Goal: Task Accomplishment & Management: Complete application form

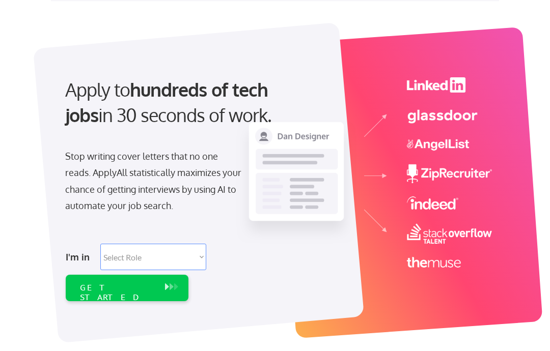
scroll to position [42, 0]
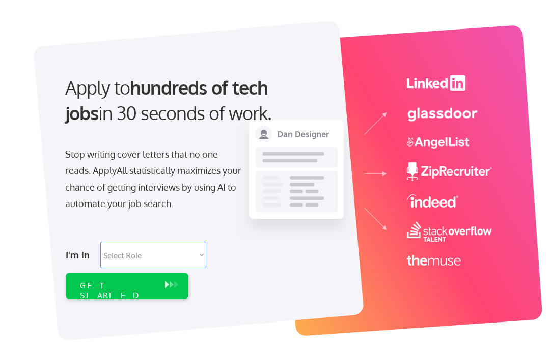
click at [123, 253] on select "Select Role Software Engineering Product Management Customer Success Sales UI/U…" at bounding box center [153, 255] width 106 height 26
select select ""design""
click at [95, 283] on div "GET STARTED" at bounding box center [117, 290] width 75 height 19
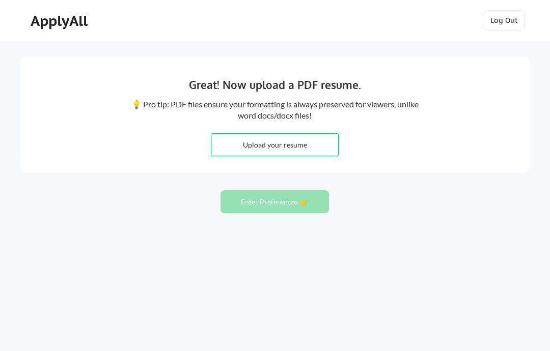
click at [255, 135] on input "file" at bounding box center [274, 145] width 127 height 22
click at [251, 144] on input "file" at bounding box center [274, 145] width 127 height 22
type input "C:\fakepath\Lev-Smialek.pdf"
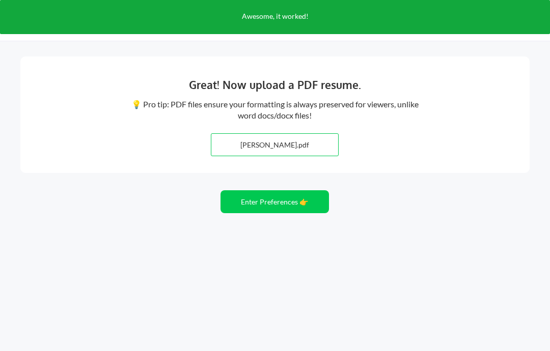
click at [264, 205] on button "Enter Preferences 👉" at bounding box center [275, 201] width 108 height 23
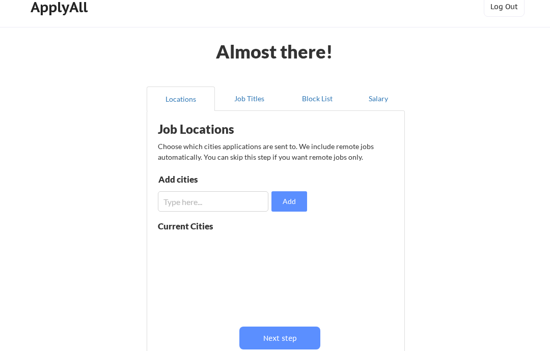
scroll to position [1, 0]
click at [271, 341] on button "Next step" at bounding box center [279, 338] width 81 height 23
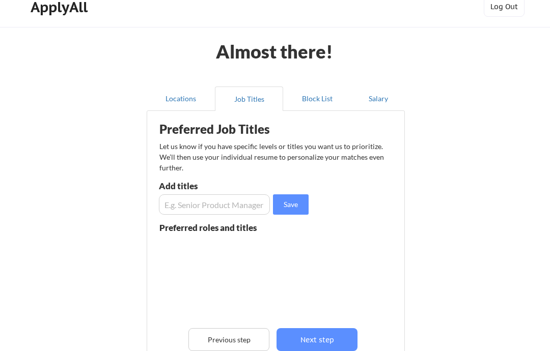
click at [207, 205] on input "input" at bounding box center [214, 205] width 111 height 20
type input "Graphic Designer"
click at [202, 198] on input "input" at bounding box center [214, 205] width 111 height 20
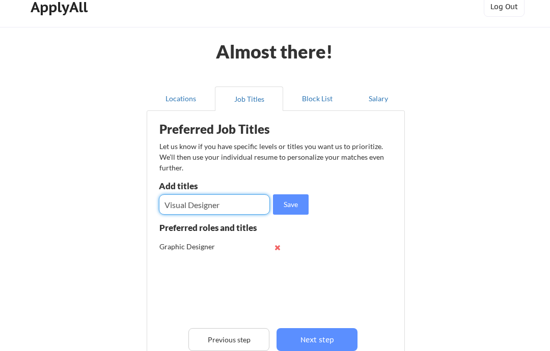
type input "Visual Designer"
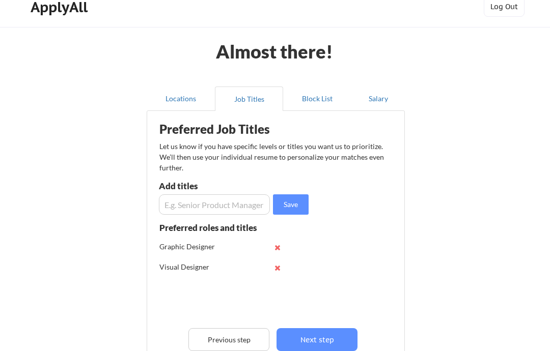
click at [176, 203] on input "input" at bounding box center [214, 205] width 111 height 20
type input "Senior Graphic Designer"
click at [183, 195] on input "input" at bounding box center [214, 205] width 111 height 20
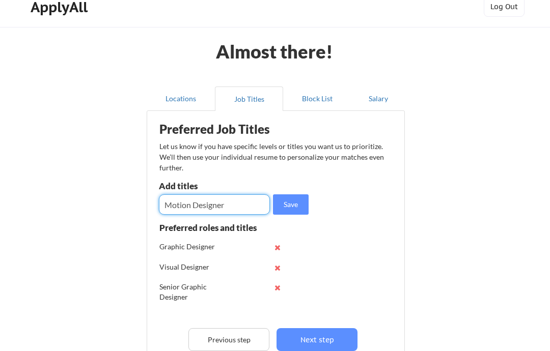
type input "Motion Designer"
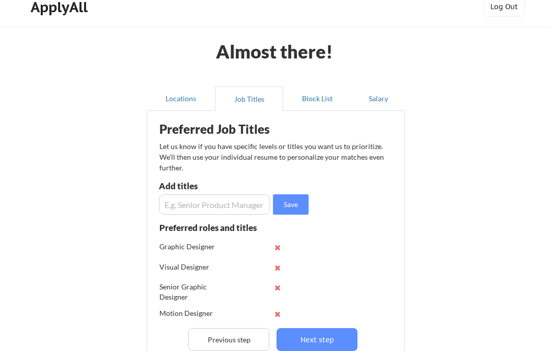
click at [181, 207] on input "input" at bounding box center [214, 205] width 111 height 20
type input "M"
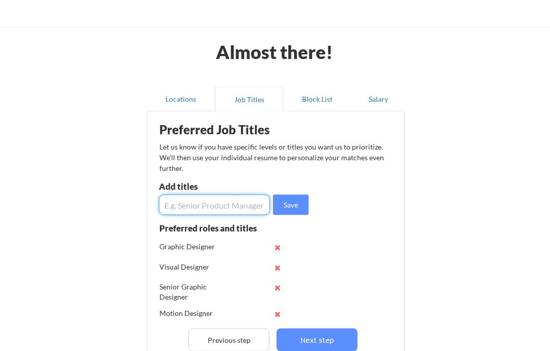
scroll to position [32, 0]
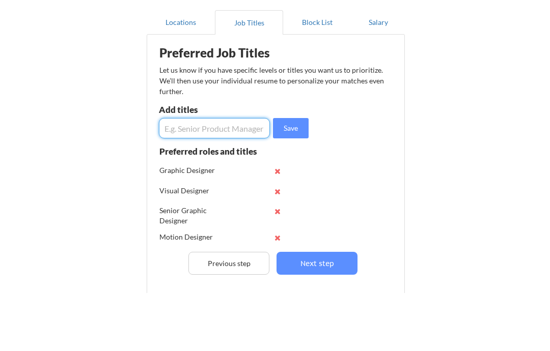
click at [297, 310] on button "Next step" at bounding box center [317, 321] width 81 height 23
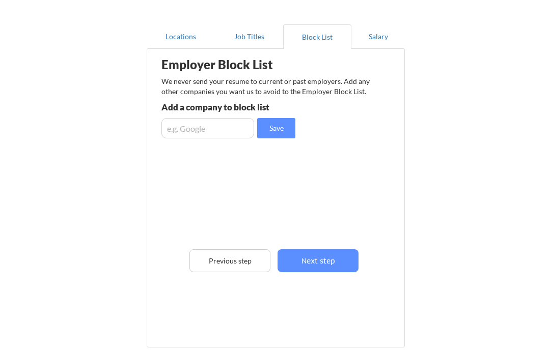
scroll to position [74, 0]
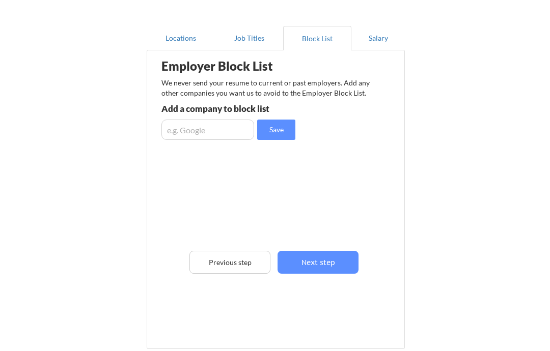
click at [203, 132] on input "input" at bounding box center [207, 130] width 93 height 20
type input "United Way"
click at [185, 126] on input "input" at bounding box center [207, 130] width 93 height 20
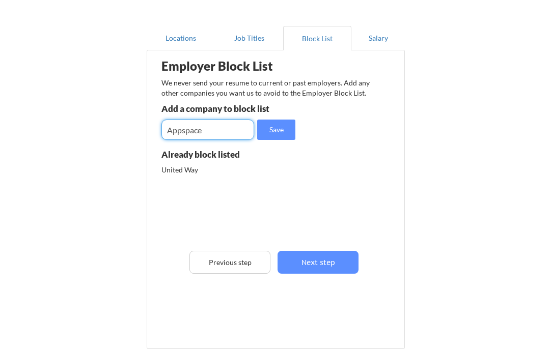
type input "Appspace"
click at [300, 261] on button "Next step" at bounding box center [318, 262] width 81 height 23
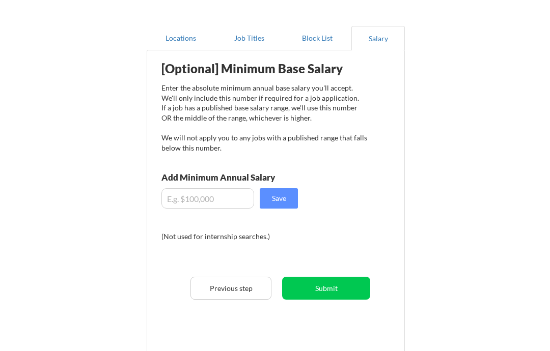
click at [178, 185] on div "[Optional] Minimum Base Salary Enter the absolute minimum annual base salary yo…" at bounding box center [277, 200] width 251 height 289
click at [184, 195] on input "input" at bounding box center [207, 198] width 93 height 20
type input "$85,000"
click at [276, 201] on button "Save" at bounding box center [279, 198] width 38 height 20
click at [270, 198] on button "Save" at bounding box center [279, 198] width 38 height 20
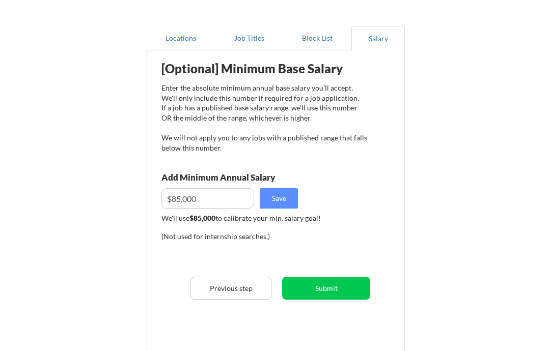
click at [300, 288] on button "Submit" at bounding box center [326, 288] width 88 height 23
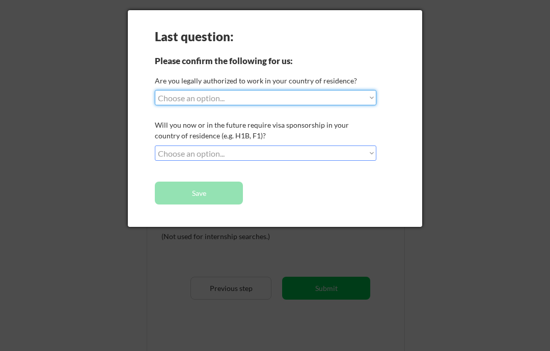
click at [179, 102] on select "Choose an option... Yes, I am a US Citizen Yes, I am a Canadian Citizen Yes, I …" at bounding box center [266, 97] width 222 height 15
select select ""yes__i_am_a_us_citizen""
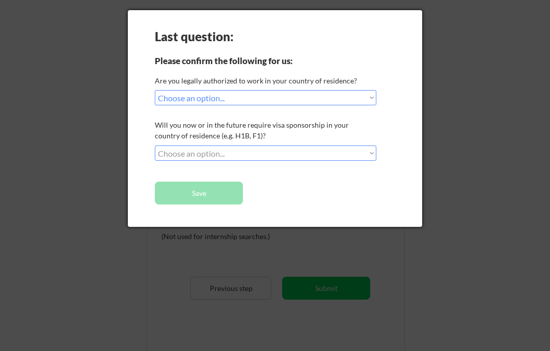
click at [172, 143] on div "Last question: Please confirm the following for us: Are you legally authorized …" at bounding box center [275, 118] width 294 height 217
click at [161, 147] on select "Choose an option... No, I will not need sponsorship Yes, I will need sponsorship" at bounding box center [266, 153] width 222 height 15
select select ""no__i_will_not_need_sponsorship""
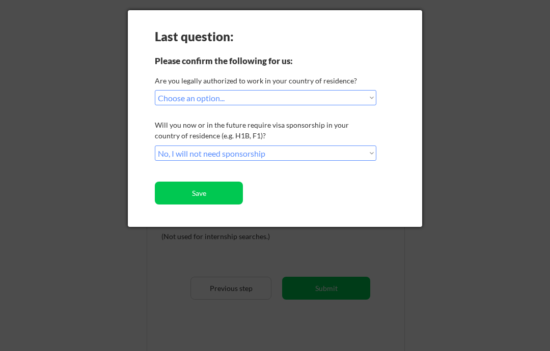
click at [169, 195] on button "Save" at bounding box center [199, 193] width 88 height 23
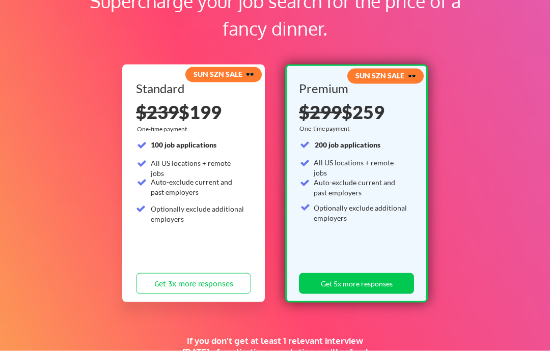
scroll to position [82, 0]
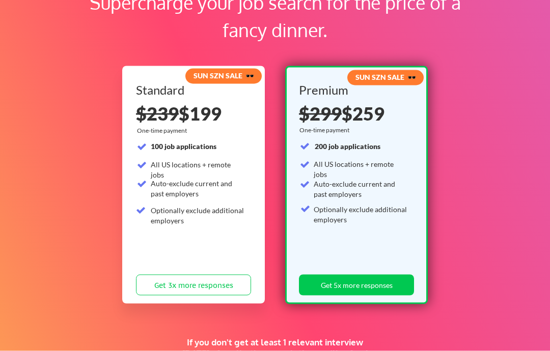
click at [166, 288] on button "Get 3x more responses" at bounding box center [193, 285] width 115 height 21
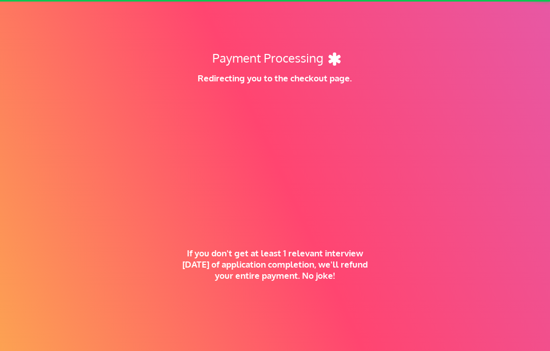
scroll to position [212, 0]
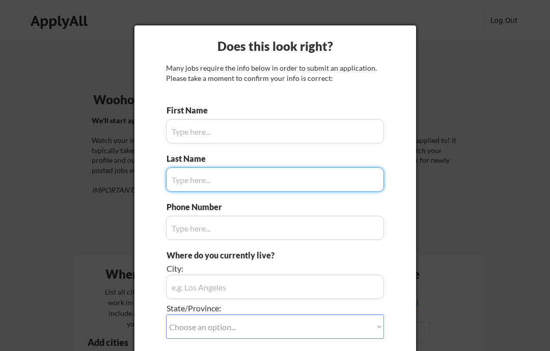
type input "Lev"
type input "570.436.6677"
type input "Ithaca, NY"
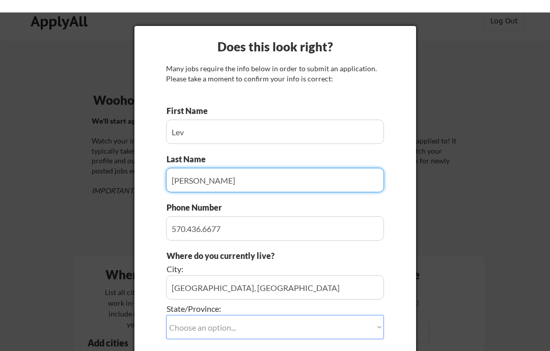
scroll to position [13, 0]
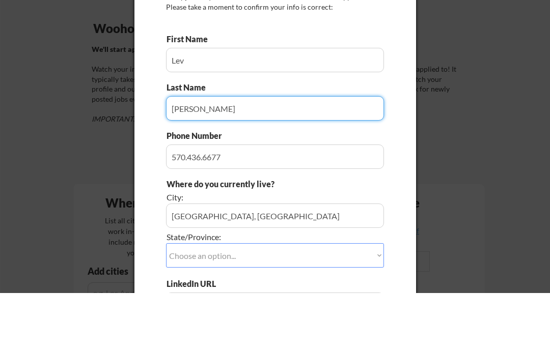
type input "Smialek"
click at [183, 262] on input "input" at bounding box center [275, 274] width 218 height 24
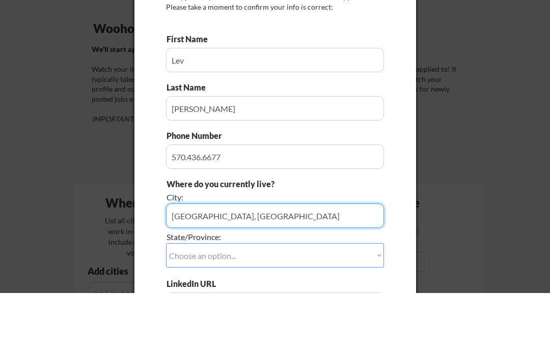
click at [182, 262] on input "input" at bounding box center [275, 274] width 218 height 24
type input "Freeville"
click at [199, 290] on div "State/Province:" at bounding box center [247, 295] width 160 height 11
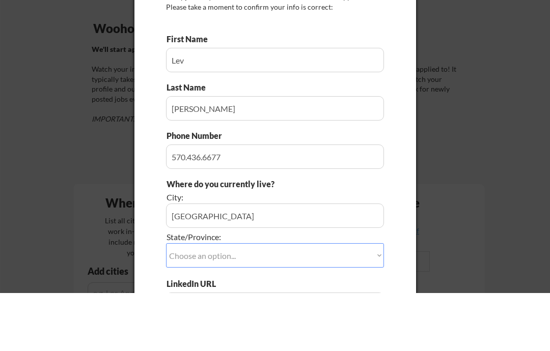
click at [176, 302] on select "Choose an option... Other/Not Applicable Alabama Alaska Alberta Arizona Arkansa…" at bounding box center [275, 314] width 218 height 24
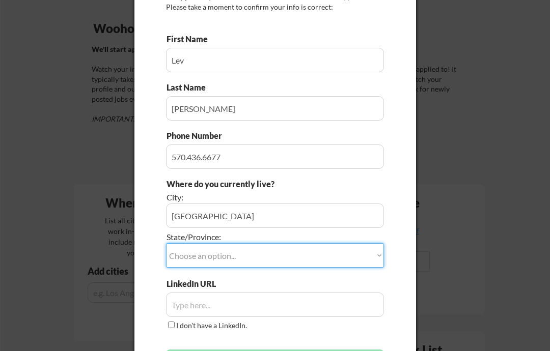
select select ""New York""
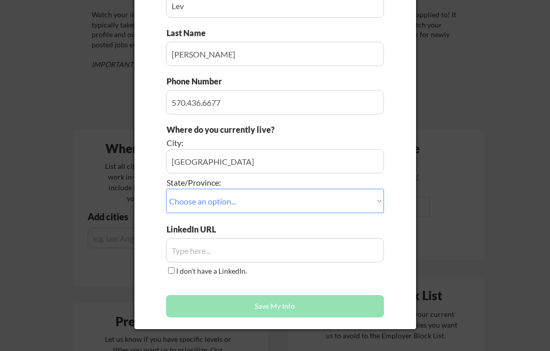
click at [185, 253] on input "input" at bounding box center [275, 250] width 218 height 24
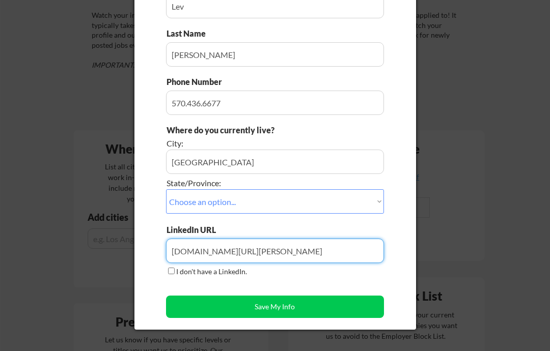
type input "linkedin.com/in/lev-smialek"
click at [189, 303] on button "Save My Info" at bounding box center [275, 307] width 218 height 22
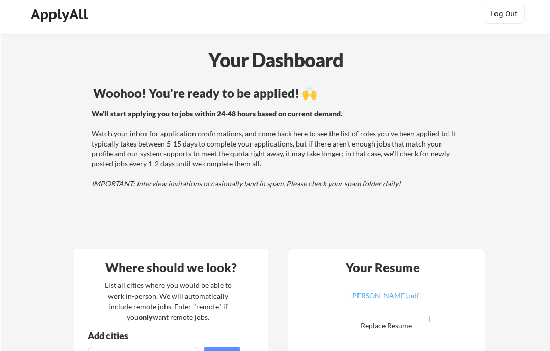
scroll to position [0, 0]
